Goal: Information Seeking & Learning: Learn about a topic

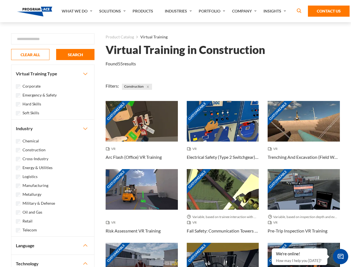
click at [78, 11] on link "What We Do" at bounding box center [78, 11] width 38 height 22
click at [113, 11] on link "Solutions" at bounding box center [112, 11] width 33 height 22
click at [179, 11] on link "Industries" at bounding box center [179, 11] width 34 height 22
click at [245, 11] on link "Company" at bounding box center [244, 11] width 31 height 22
click at [276, 11] on link "Insights" at bounding box center [275, 11] width 29 height 22
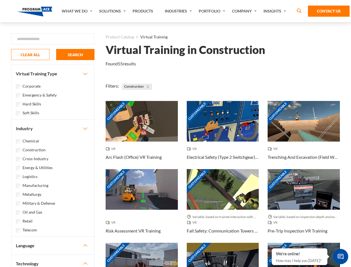
click at [0, 0] on div "Blog White Papers News" at bounding box center [0, 0] width 0 height 0
click at [0, 0] on strong "How Virtual Learning Can Enhance Workforce Productivity: A Guide for L&D Manage…" at bounding box center [0, 0] width 0 height 0
click at [340, 256] on span "Minimize live chat window" at bounding box center [340, 256] width 20 height 20
click at [272, 248] on div "Customizable" at bounding box center [304, 263] width 72 height 41
